Goal: Transaction & Acquisition: Purchase product/service

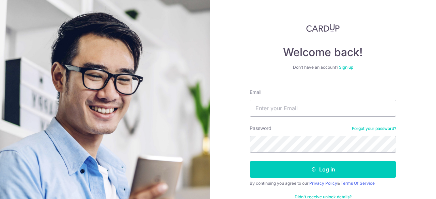
type input "joeygohqy@gmail.com"
click at [249, 161] on button "Log in" at bounding box center [322, 169] width 146 height 17
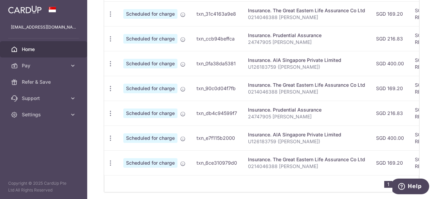
scroll to position [327, 0]
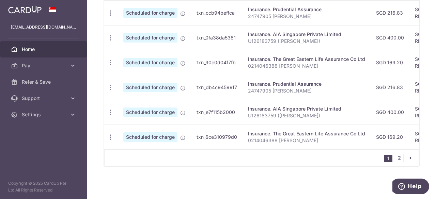
click at [395, 159] on link "2" at bounding box center [399, 158] width 8 height 8
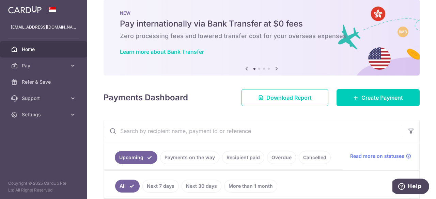
scroll to position [11, 0]
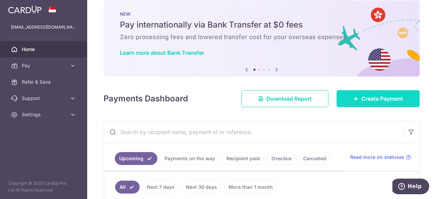
click at [363, 99] on span "Create Payment" at bounding box center [382, 99] width 42 height 8
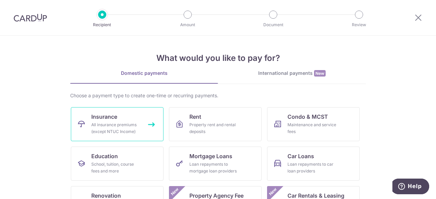
click at [120, 126] on div "All insurance premiums (except NTUC Income)" at bounding box center [115, 129] width 49 height 14
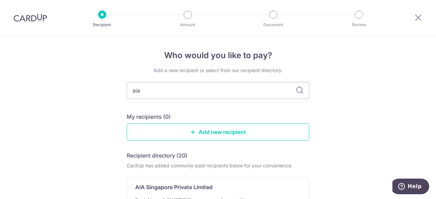
type input "aia"
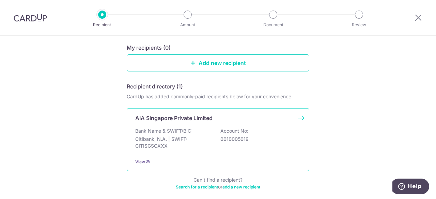
click at [189, 129] on p "Bank Name & SWIFT/BIC:" at bounding box center [163, 131] width 57 height 7
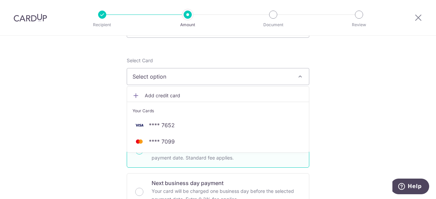
scroll to position [72, 0]
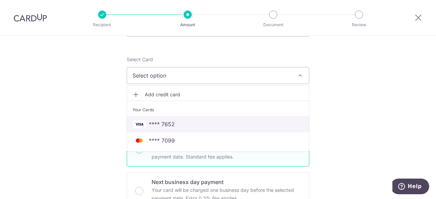
click at [163, 122] on span "**** 7652" at bounding box center [162, 124] width 26 height 8
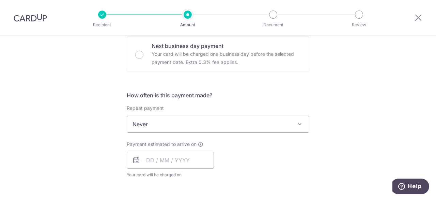
scroll to position [208, 0]
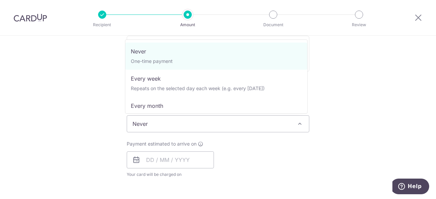
click at [163, 122] on span "Never" at bounding box center [218, 124] width 182 height 16
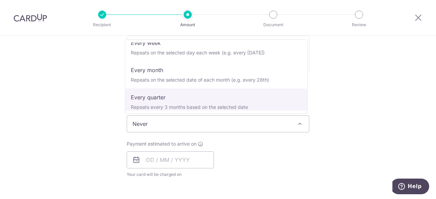
scroll to position [36, 0]
select select "4"
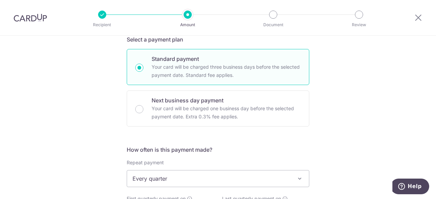
scroll to position [242, 0]
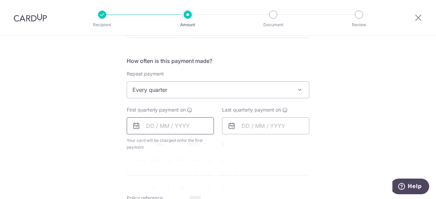
click at [191, 132] on input "text" at bounding box center [170, 125] width 87 height 17
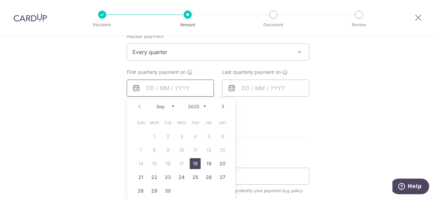
scroll to position [280, 0]
click at [194, 163] on link "18" at bounding box center [195, 163] width 11 height 11
type input "[DATE]"
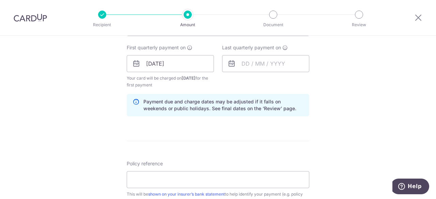
scroll to position [305, 0]
click at [277, 62] on input "text" at bounding box center [265, 63] width 87 height 17
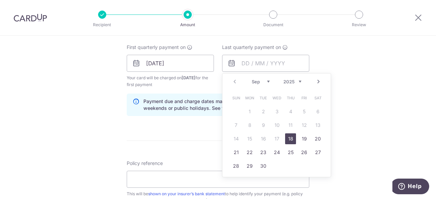
click at [300, 81] on div "Prev Next Sep Oct Nov Dec 2025 2026 2027 2028 2029 2030 2031 2032 2033 2034 2035" at bounding box center [276, 82] width 108 height 16
click at [297, 81] on select "2025 2026 2027 2028 2029 2030 2031 2032 2033 2034 2035" at bounding box center [292, 81] width 18 height 5
click at [268, 80] on select "Jan Feb Mar Apr May Jun Jul Aug Sep Oct Nov Dec" at bounding box center [261, 81] width 18 height 5
click at [289, 138] on link "18" at bounding box center [290, 138] width 11 height 11
type input "18/06/2026"
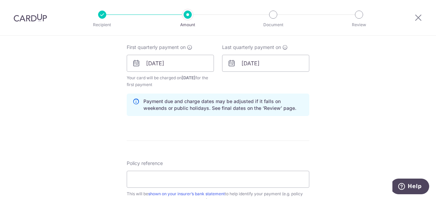
click at [303, 120] on div "How often is this payment made? Repeat payment Never Every week Every month Eve…" at bounding box center [218, 57] width 182 height 127
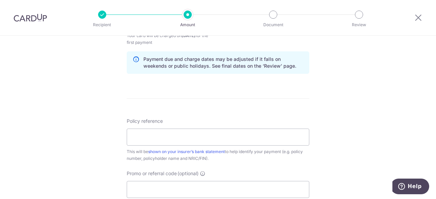
click at [303, 120] on div "Policy reference This will be shown on your insurer’s bank statement to help id…" at bounding box center [218, 140] width 182 height 44
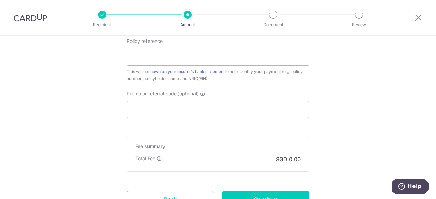
scroll to position [427, 0]
click at [197, 107] on input "Promo or referral code (optional)" at bounding box center [218, 109] width 182 height 17
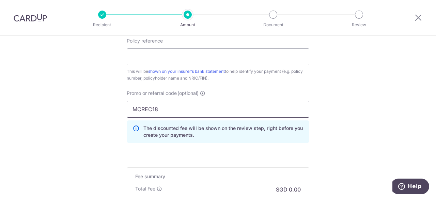
type input "MCREC18"
click at [195, 64] on input "Policy reference" at bounding box center [218, 56] width 182 height 17
type input "E241581359 Amelia Chai Yanxi"
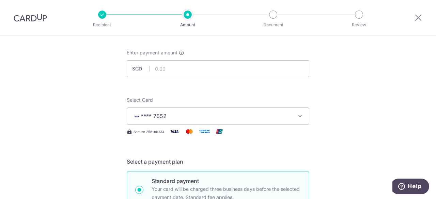
scroll to position [0, 0]
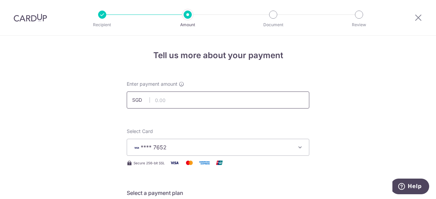
click at [181, 103] on input "text" at bounding box center [218, 100] width 182 height 17
type input "717.23"
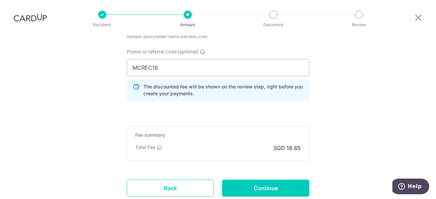
scroll to position [516, 0]
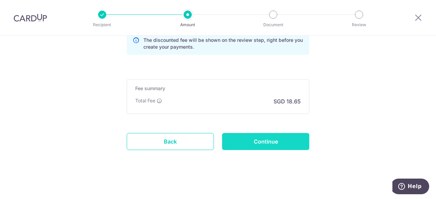
click at [238, 137] on input "Continue" at bounding box center [265, 141] width 87 height 17
type input "Create Schedule"
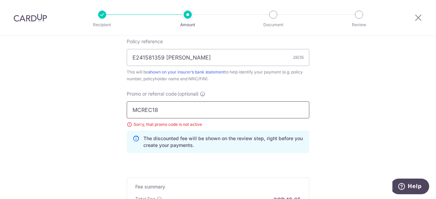
click at [161, 114] on input "MCREC18" at bounding box center [218, 109] width 182 height 17
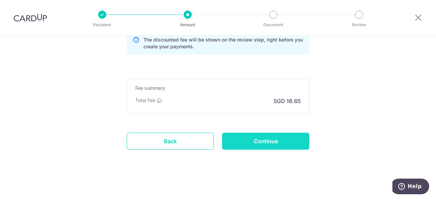
type input "SETHISFY"
click at [245, 137] on input "Continue" at bounding box center [265, 141] width 87 height 17
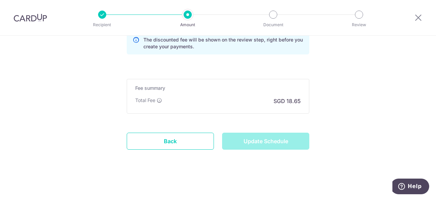
type input "Update Schedule"
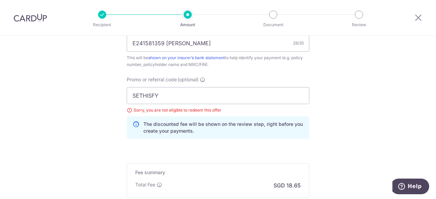
scroll to position [406, 0]
drag, startPoint x: 165, startPoint y: 96, endPoint x: 75, endPoint y: 90, distance: 90.1
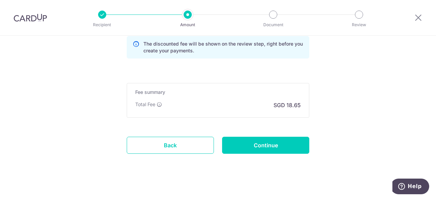
scroll to position [487, 0]
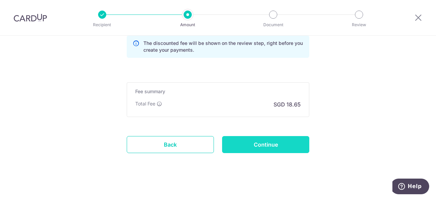
type input "MLTAX25"
click at [238, 145] on input "Continue" at bounding box center [265, 144] width 87 height 17
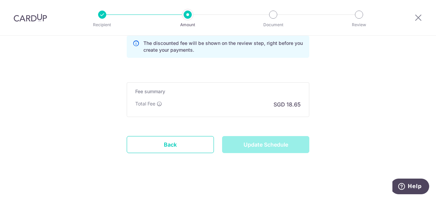
type input "Update Schedule"
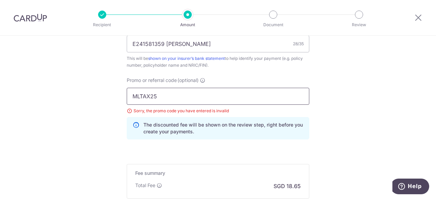
click at [163, 96] on input "MLTAX25" at bounding box center [218, 96] width 182 height 17
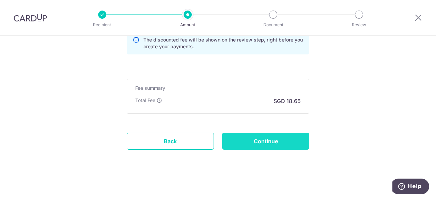
type input "MLTAX25R"
click at [235, 135] on input "Continue" at bounding box center [265, 141] width 87 height 17
type input "Update Schedule"
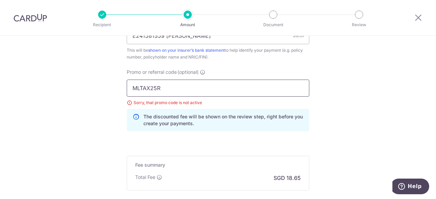
click at [148, 86] on input "MLTAX25R" at bounding box center [218, 88] width 182 height 17
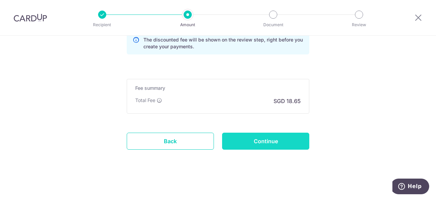
type input "SETHTAX25R"
click at [233, 142] on input "Continue" at bounding box center [265, 141] width 87 height 17
type input "Update Schedule"
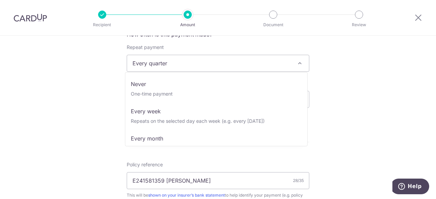
scroll to position [27, 0]
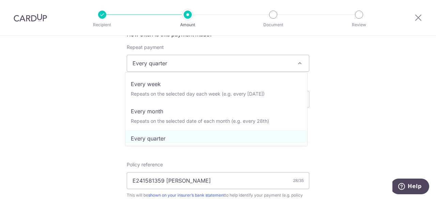
click at [177, 56] on span "Every quarter" at bounding box center [218, 63] width 182 height 16
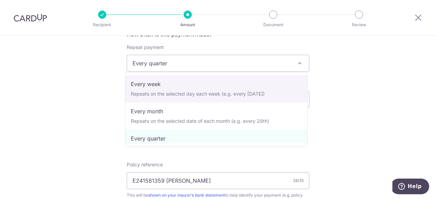
scroll to position [0, 0]
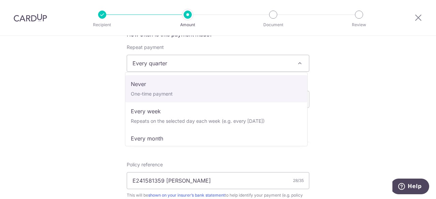
select select "1"
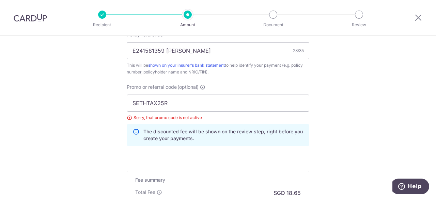
scroll to position [434, 0]
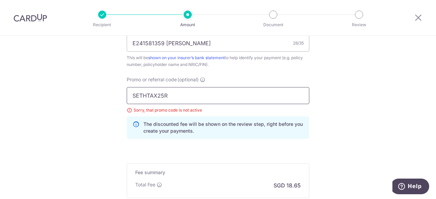
click at [200, 99] on input "SETHTAX25R" at bounding box center [218, 95] width 182 height 17
type input "g"
type input "GET225"
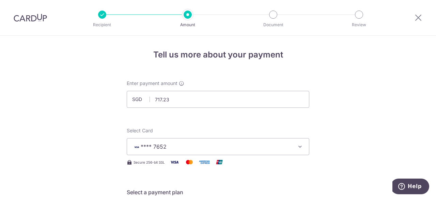
scroll to position [1, 0]
click at [197, 106] on input "717.23" at bounding box center [218, 99] width 182 height 17
type input "889.40"
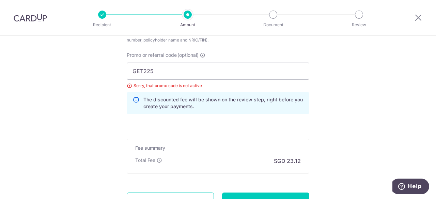
scroll to position [518, 0]
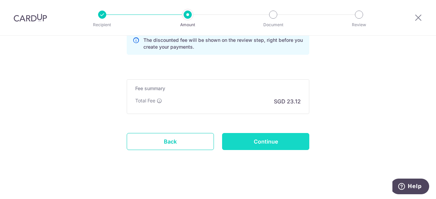
click at [282, 143] on input "Continue" at bounding box center [265, 141] width 87 height 17
type input "Update Schedule"
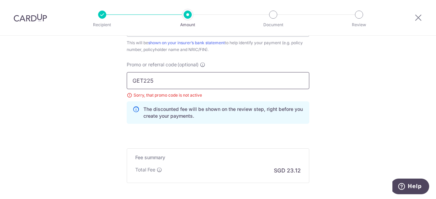
scroll to position [453, 0]
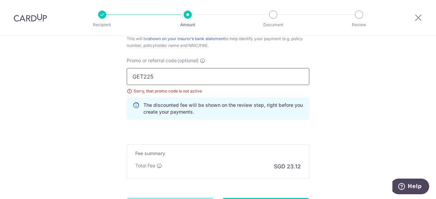
click at [142, 76] on input "GET225" at bounding box center [218, 76] width 182 height 17
type input "OFF225"
click at [307, 115] on div "The discounted fee will be shown on the review step, right before you create yo…" at bounding box center [218, 108] width 182 height 22
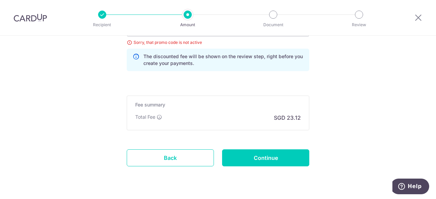
scroll to position [502, 0]
click at [259, 159] on input "Continue" at bounding box center [265, 157] width 87 height 17
type input "Update Schedule"
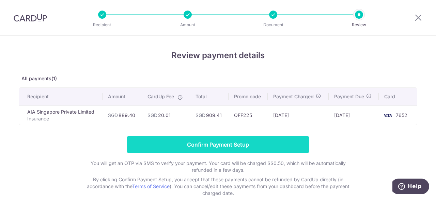
click at [163, 142] on input "Confirm Payment Setup" at bounding box center [218, 144] width 182 height 17
